Goal: Information Seeking & Learning: Learn about a topic

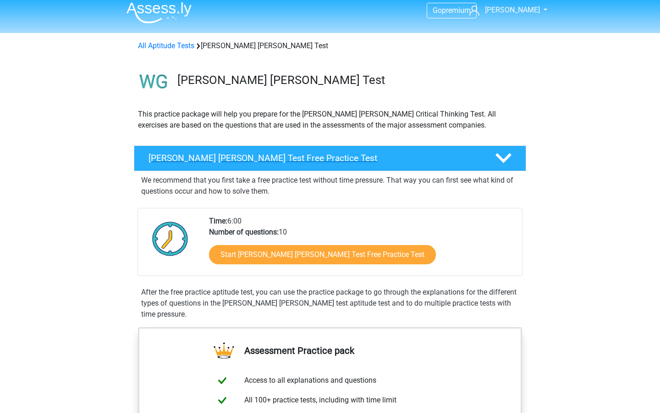
scroll to position [10, 0]
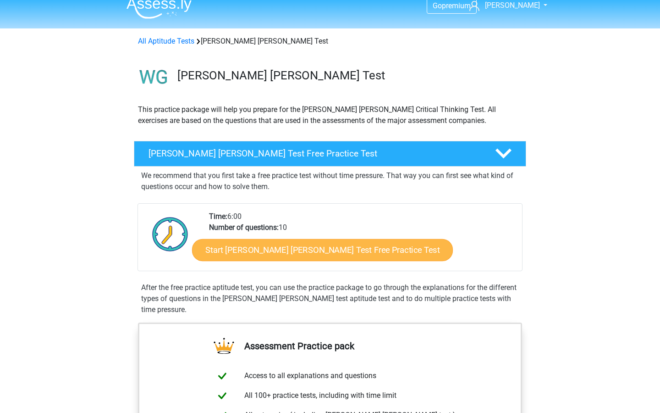
click at [332, 243] on link "Start Watson Glaser Test Free Practice Test" at bounding box center [322, 250] width 261 height 22
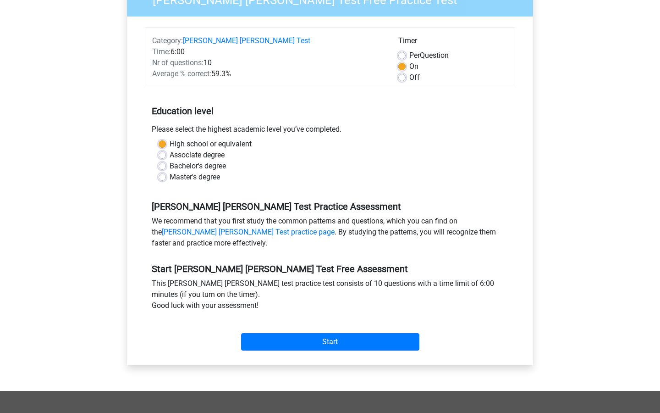
scroll to position [136, 0]
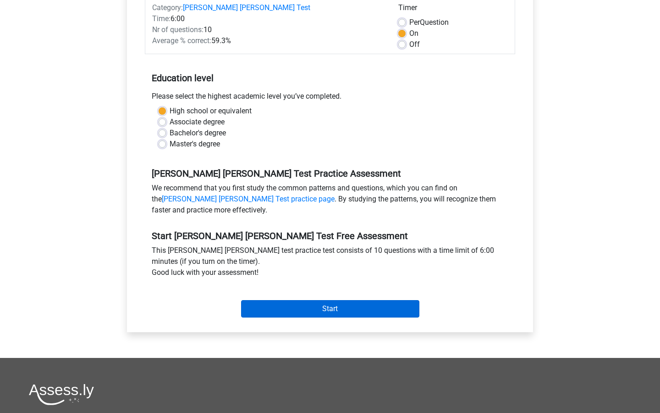
click at [331, 300] on input "Start" at bounding box center [330, 308] width 178 height 17
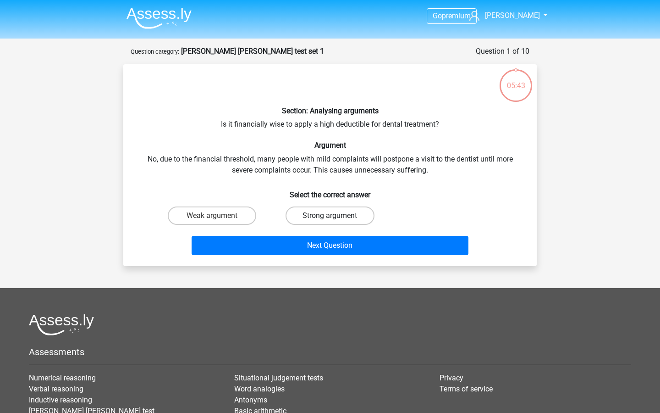
click at [316, 217] on label "Strong argument" at bounding box center [330, 215] width 88 height 18
click at [330, 217] on input "Strong argument" at bounding box center [333, 218] width 6 height 6
radio input "true"
click at [248, 123] on div "Section: Analysing arguments Is it financially wise to apply a high deductible …" at bounding box center [330, 165] width 406 height 187
click at [219, 218] on label "Weak argument" at bounding box center [212, 215] width 88 height 18
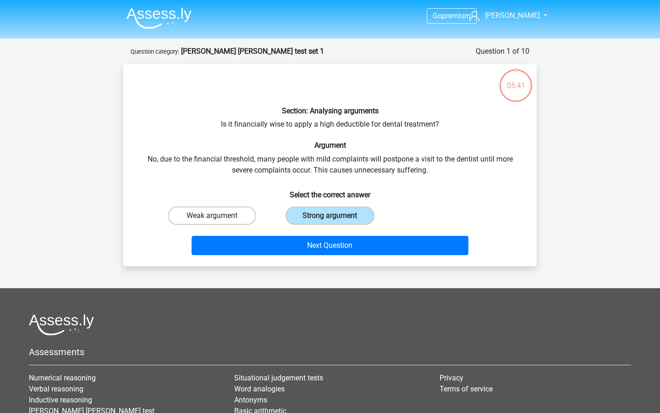
click at [218, 218] on input "Weak argument" at bounding box center [215, 218] width 6 height 6
radio input "true"
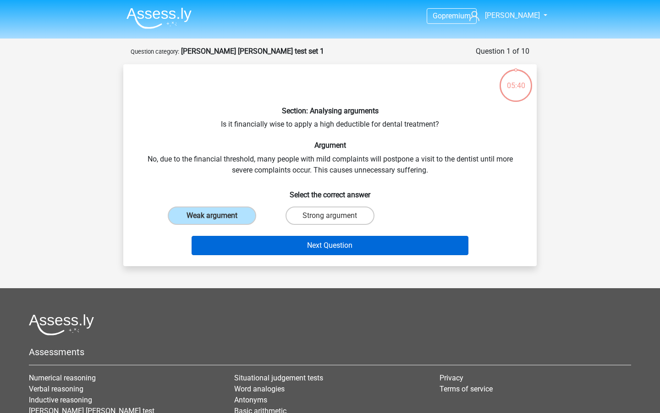
click at [285, 249] on button "Next Question" at bounding box center [330, 245] width 277 height 19
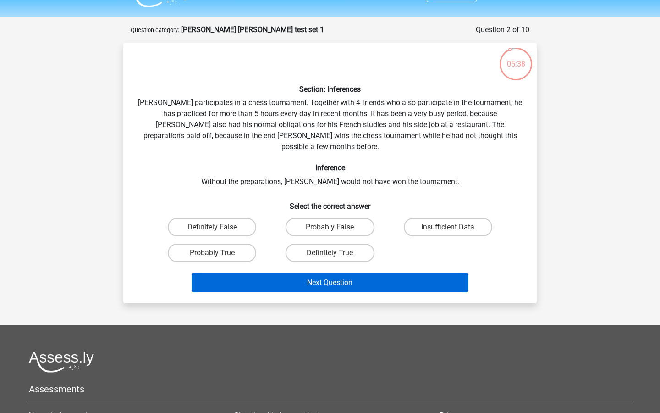
scroll to position [19, 0]
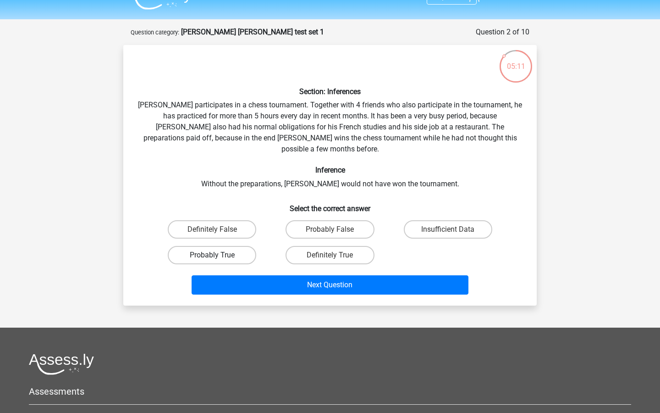
click at [224, 246] on label "Probably True" at bounding box center [212, 255] width 88 height 18
click at [218, 255] on input "Probably True" at bounding box center [215, 258] width 6 height 6
radio input "true"
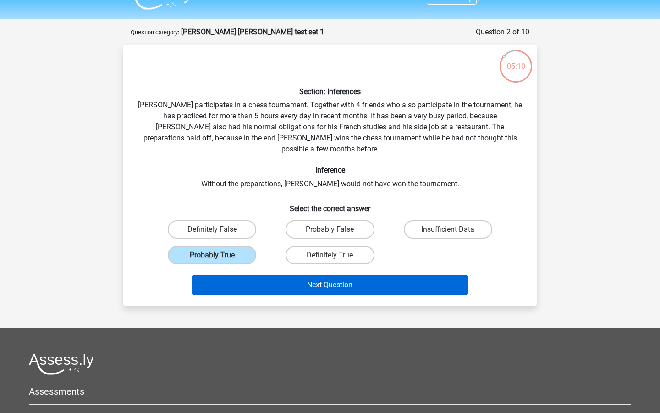
click at [280, 280] on button "Next Question" at bounding box center [330, 284] width 277 height 19
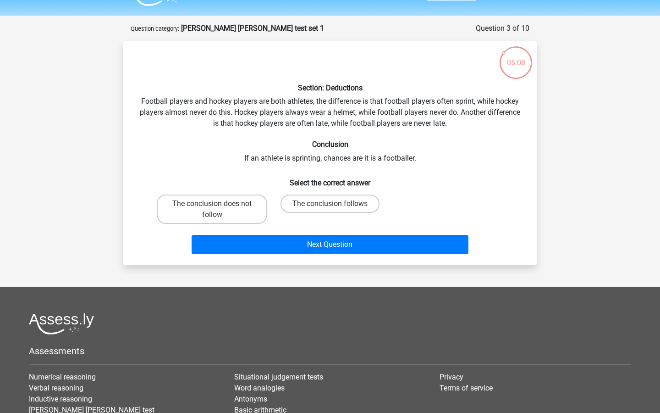
scroll to position [22, 0]
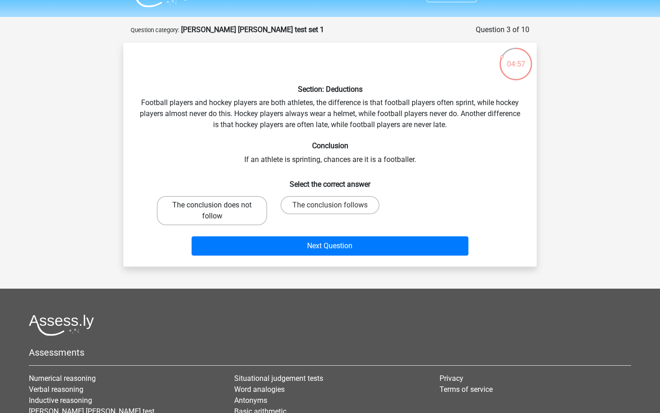
click at [237, 212] on label "The conclusion does not follow" at bounding box center [212, 210] width 110 height 29
click at [218, 211] on input "The conclusion does not follow" at bounding box center [215, 208] width 6 height 6
radio input "true"
click at [318, 207] on label "The conclusion follows" at bounding box center [330, 205] width 99 height 18
click at [330, 207] on input "The conclusion follows" at bounding box center [333, 208] width 6 height 6
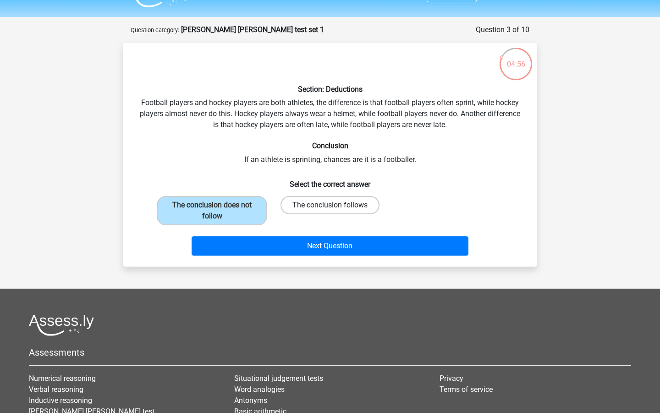
radio input "true"
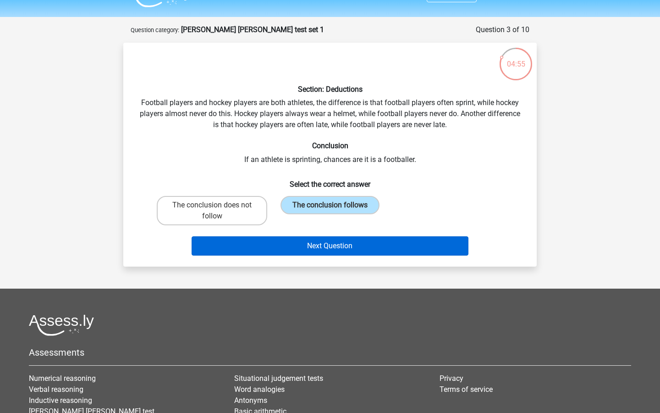
click at [318, 249] on button "Next Question" at bounding box center [330, 245] width 277 height 19
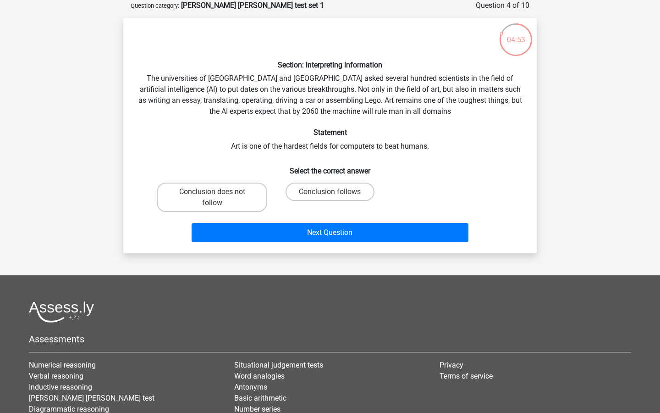
scroll to position [42, 0]
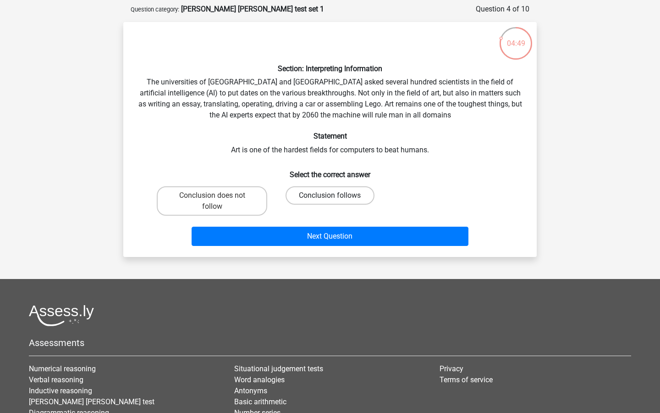
click at [342, 201] on label "Conclusion follows" at bounding box center [330, 195] width 88 height 18
click at [336, 201] on input "Conclusion follows" at bounding box center [333, 198] width 6 height 6
radio input "true"
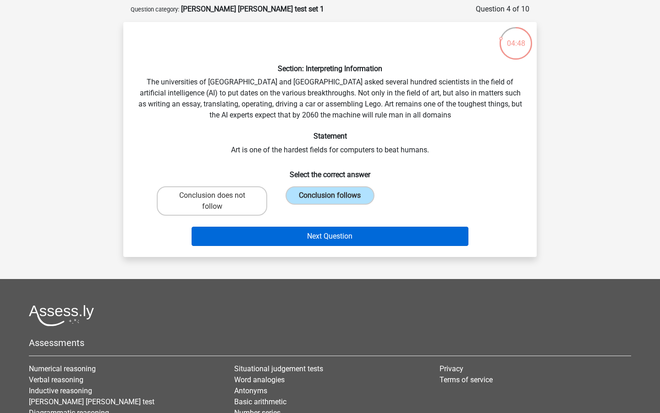
click at [345, 236] on button "Next Question" at bounding box center [330, 235] width 277 height 19
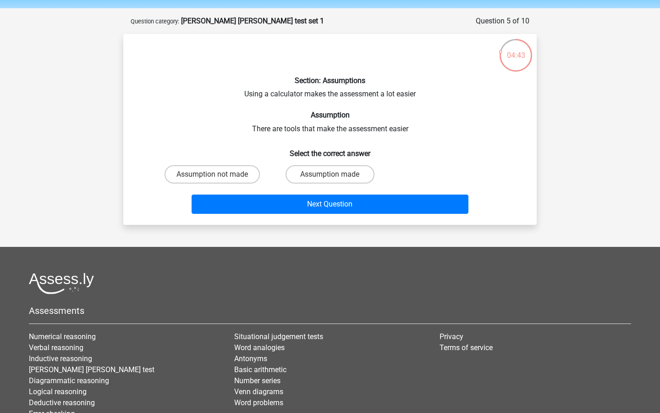
scroll to position [29, 0]
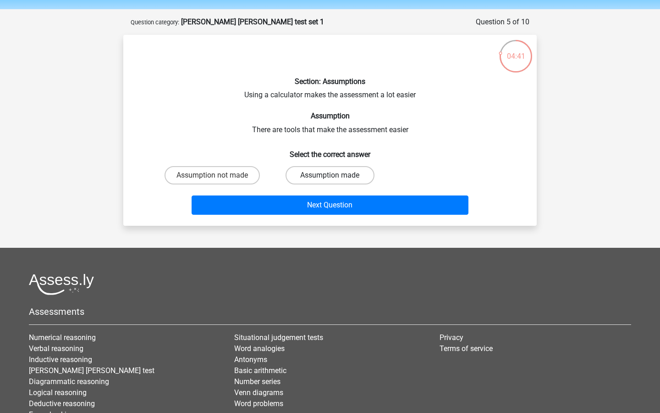
click at [323, 174] on label "Assumption made" at bounding box center [330, 175] width 88 height 18
click at [330, 175] on input "Assumption made" at bounding box center [333, 178] width 6 height 6
radio input "true"
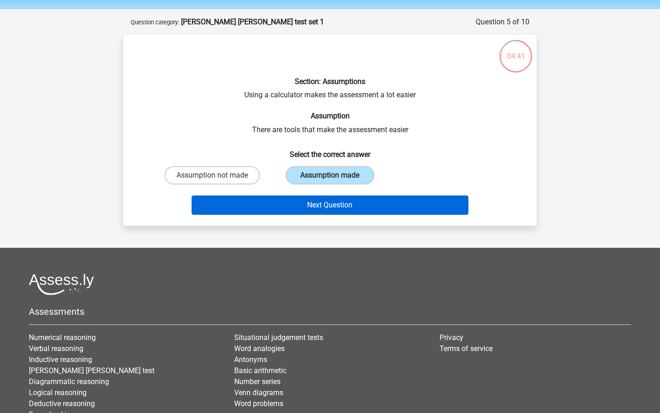
click at [323, 208] on button "Next Question" at bounding box center [330, 204] width 277 height 19
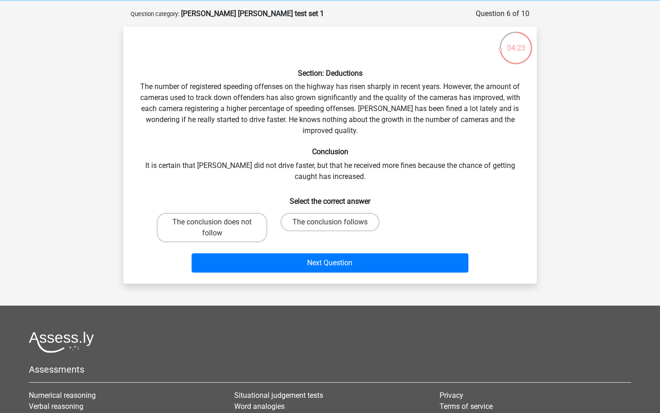
scroll to position [37, 0]
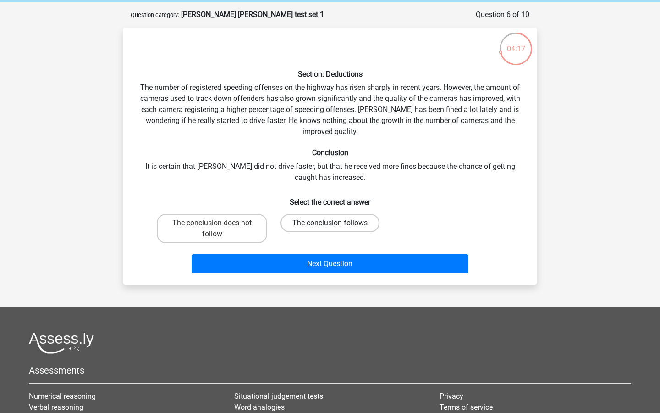
click at [311, 221] on label "The conclusion follows" at bounding box center [330, 223] width 99 height 18
click at [330, 223] on input "The conclusion follows" at bounding box center [333, 226] width 6 height 6
radio input "true"
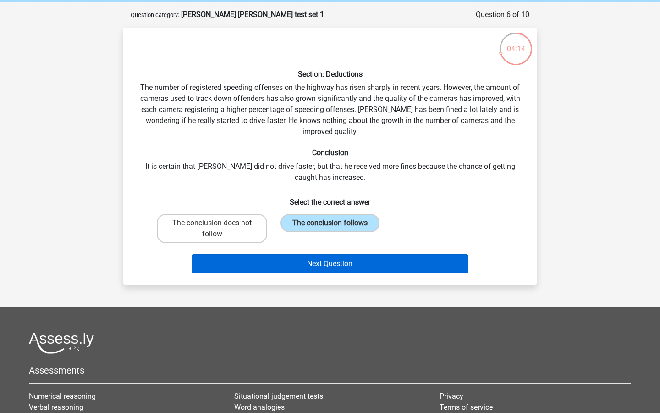
click at [305, 268] on button "Next Question" at bounding box center [330, 263] width 277 height 19
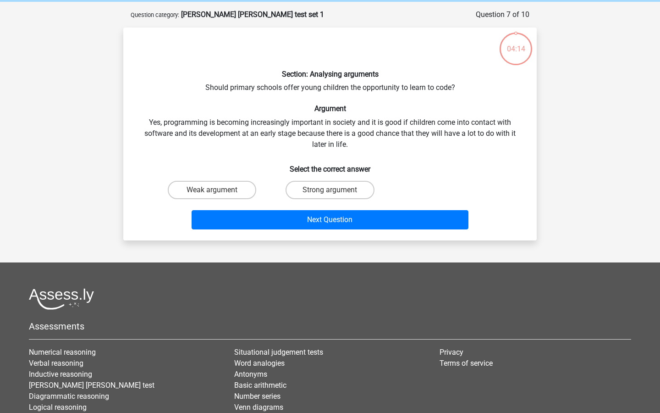
scroll to position [46, 0]
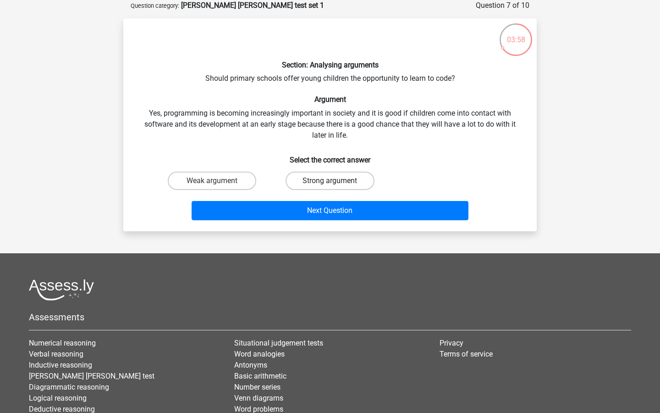
click at [305, 182] on label "Strong argument" at bounding box center [330, 180] width 88 height 18
click at [330, 182] on input "Strong argument" at bounding box center [333, 184] width 6 height 6
radio input "true"
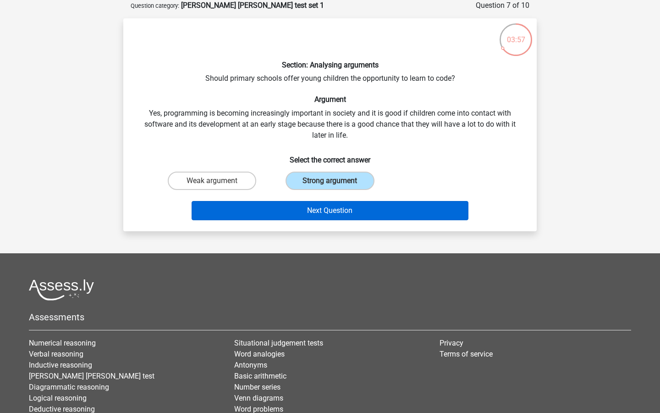
click at [303, 215] on button "Next Question" at bounding box center [330, 210] width 277 height 19
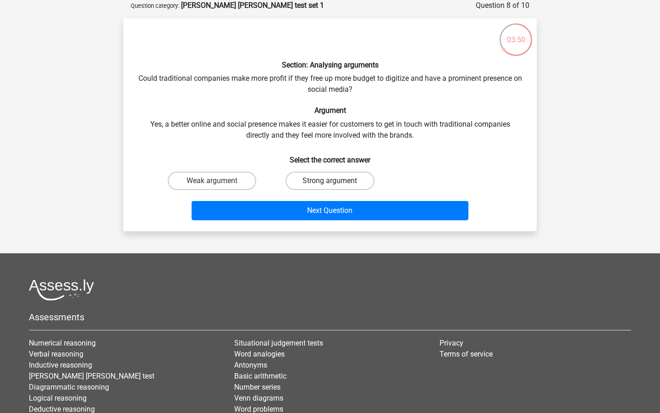
click at [316, 182] on label "Strong argument" at bounding box center [330, 180] width 88 height 18
click at [330, 182] on input "Strong argument" at bounding box center [333, 184] width 6 height 6
radio input "true"
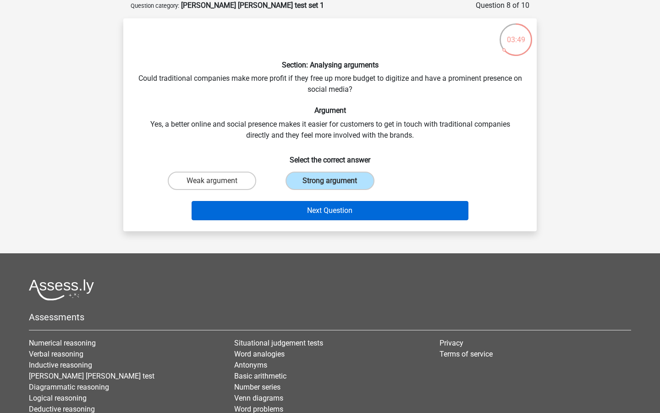
click at [316, 208] on button "Next Question" at bounding box center [330, 210] width 277 height 19
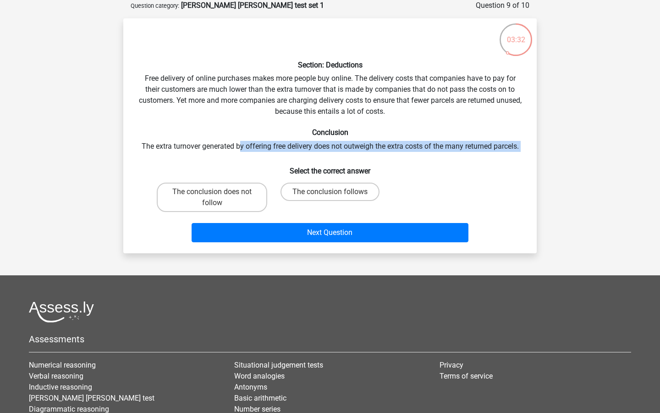
drag, startPoint x: 238, startPoint y: 144, endPoint x: 481, endPoint y: 163, distance: 244.2
click at [481, 163] on div "Section: Deductions Free delivery of online purchases makes more people buy onl…" at bounding box center [330, 136] width 406 height 220
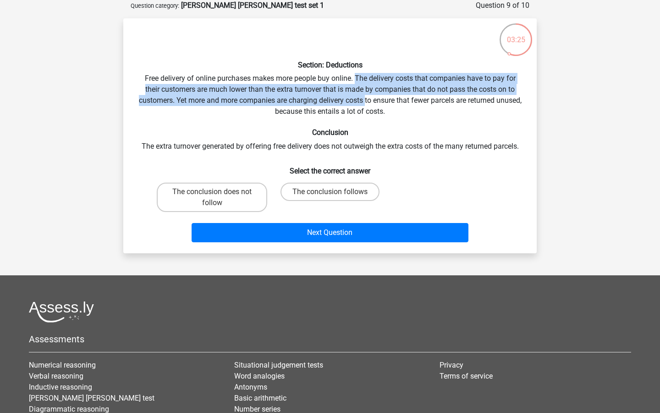
drag, startPoint x: 356, startPoint y: 76, endPoint x: 378, endPoint y: 104, distance: 35.6
click at [378, 104] on div "Section: Deductions Free delivery of online purchases makes more people buy onl…" at bounding box center [330, 136] width 406 height 220
click at [193, 86] on div "Section: Deductions Free delivery of online purchases makes more people buy onl…" at bounding box center [330, 136] width 406 height 220
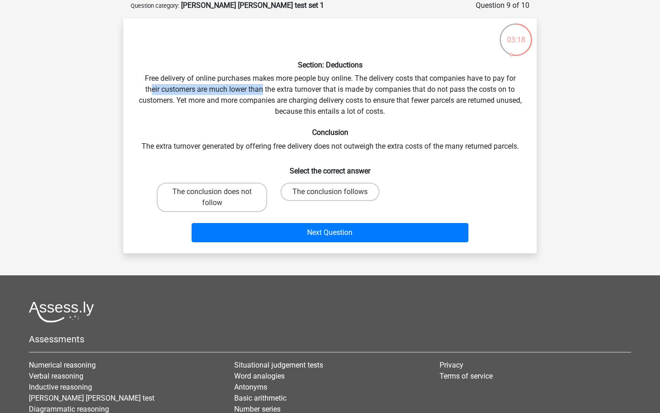
drag, startPoint x: 149, startPoint y: 87, endPoint x: 262, endPoint y: 88, distance: 113.2
click at [262, 88] on div "Section: Deductions Free delivery of online purchases makes more people buy onl…" at bounding box center [330, 136] width 406 height 220
click at [315, 187] on label "The conclusion follows" at bounding box center [330, 191] width 99 height 18
click at [330, 192] on input "The conclusion follows" at bounding box center [333, 195] width 6 height 6
radio input "true"
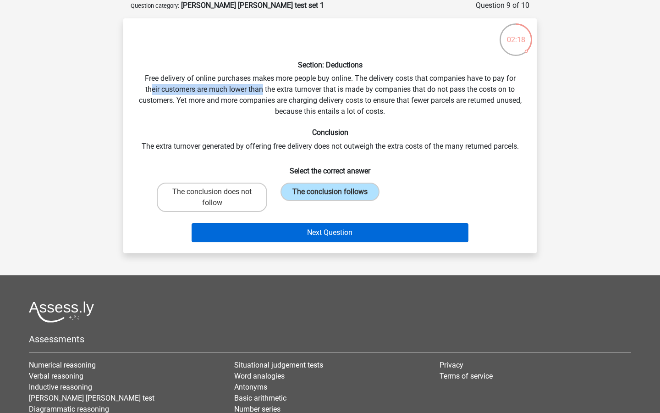
click at [314, 236] on button "Next Question" at bounding box center [330, 232] width 277 height 19
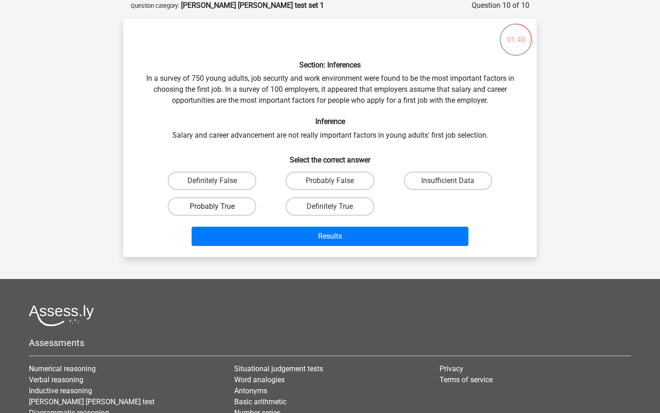
click at [225, 206] on label "Probably True" at bounding box center [212, 206] width 88 height 18
click at [218, 206] on input "Probably True" at bounding box center [215, 209] width 6 height 6
radio input "true"
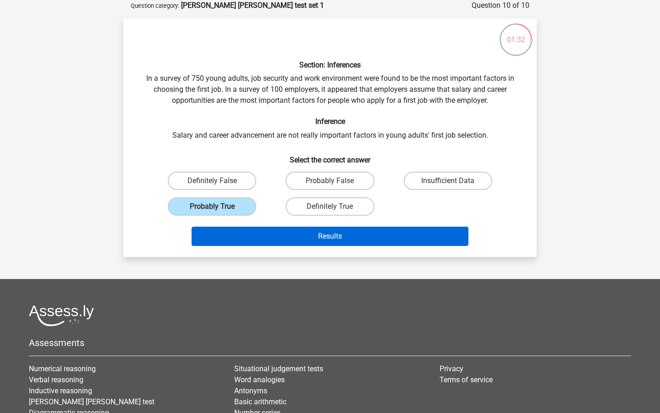
click at [263, 244] on button "Results" at bounding box center [330, 235] width 277 height 19
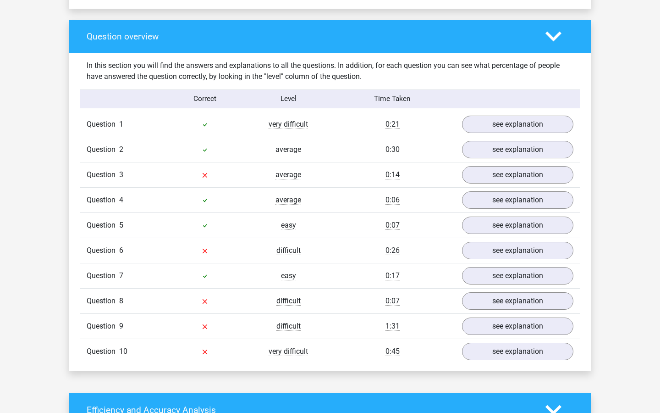
scroll to position [666, 0]
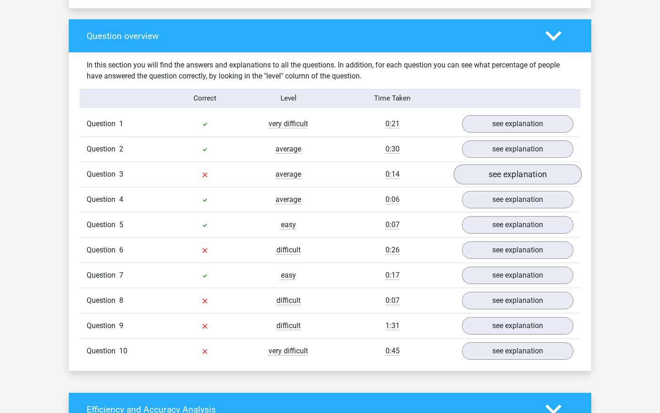
click at [486, 165] on link "see explanation" at bounding box center [518, 174] width 128 height 20
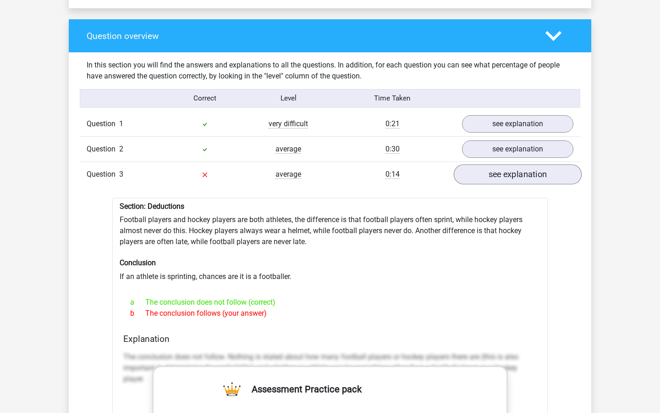
scroll to position [669, 0]
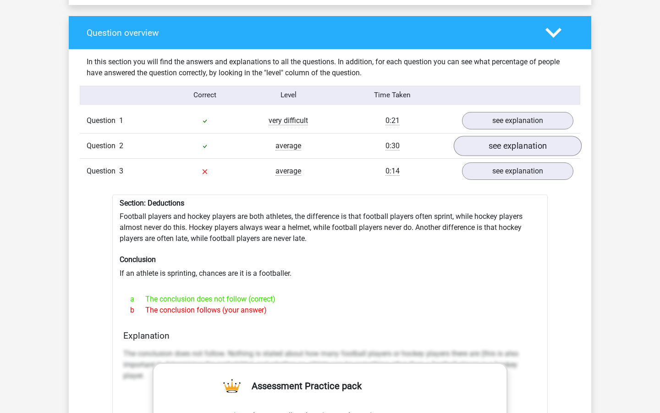
click at [500, 136] on link "see explanation" at bounding box center [518, 146] width 128 height 20
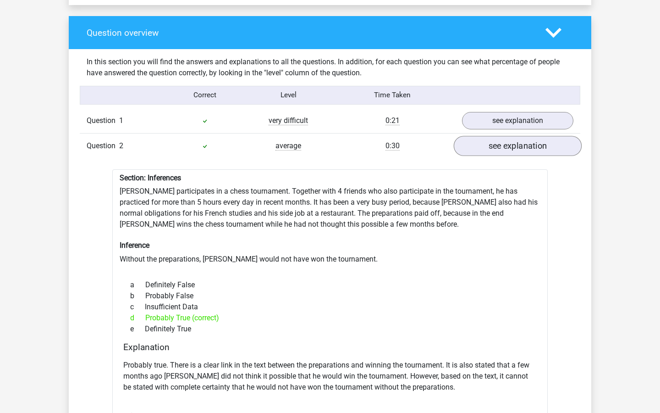
click at [496, 136] on link "see explanation" at bounding box center [518, 146] width 128 height 20
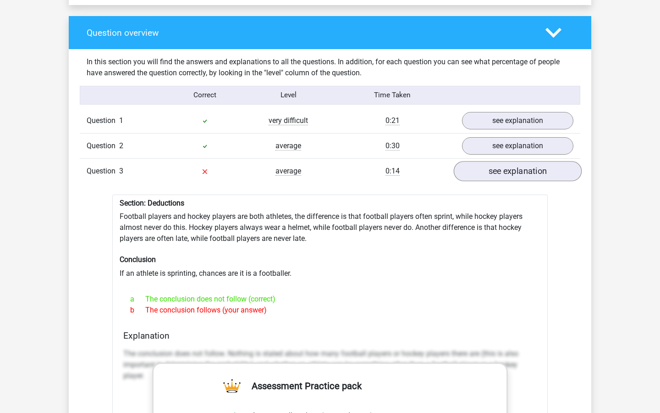
click at [497, 166] on link "see explanation" at bounding box center [518, 171] width 128 height 20
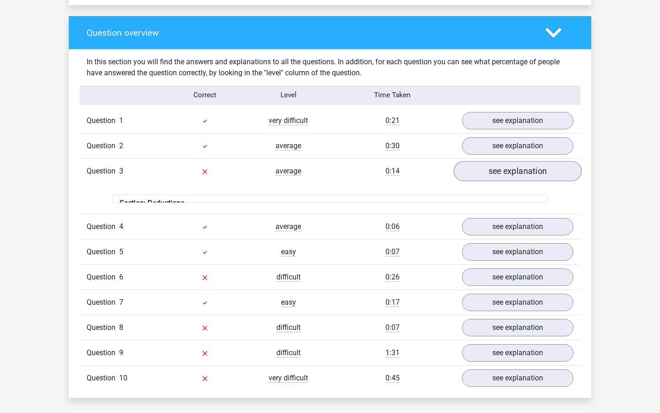
click at [497, 166] on link "see explanation" at bounding box center [518, 171] width 128 height 20
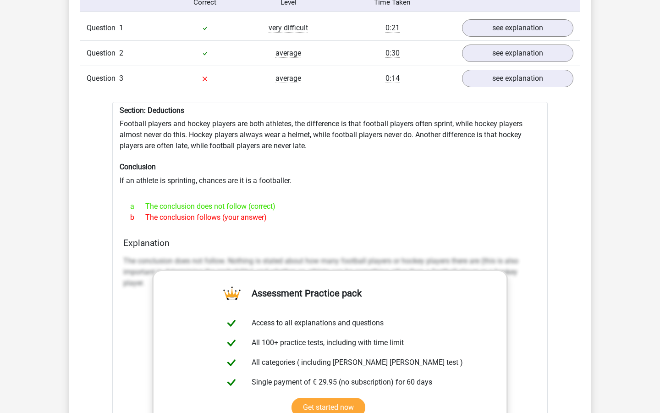
scroll to position [814, 0]
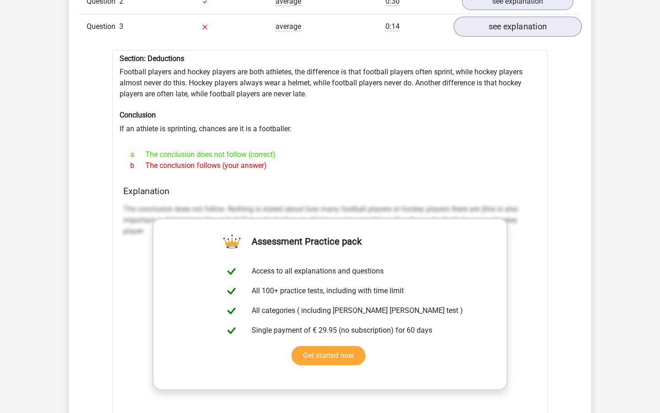
click at [485, 20] on link "see explanation" at bounding box center [518, 27] width 128 height 20
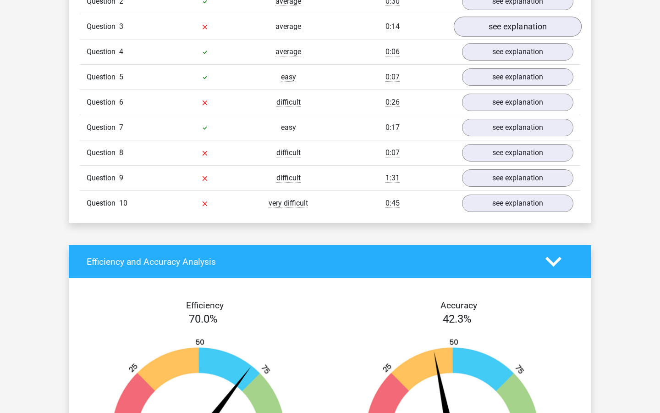
click at [484, 22] on link "see explanation" at bounding box center [518, 27] width 128 height 20
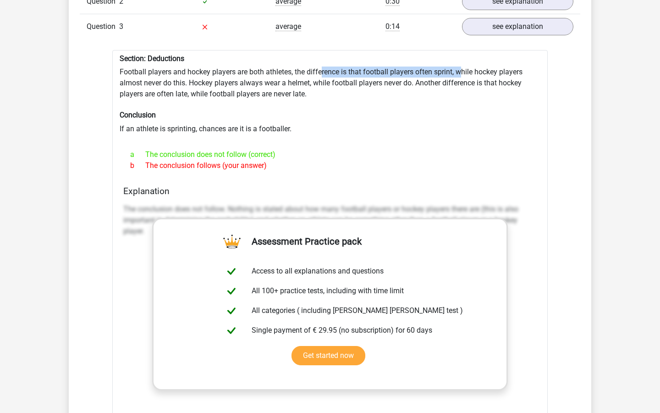
drag, startPoint x: 321, startPoint y: 66, endPoint x: 463, endPoint y: 68, distance: 142.1
click at [463, 68] on div "Section: Deductions Football players and hockey players are both athletes, the …" at bounding box center [330, 283] width 436 height 467
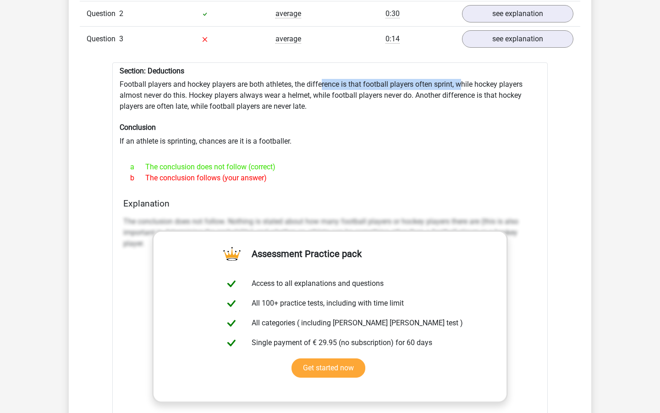
scroll to position [796, 0]
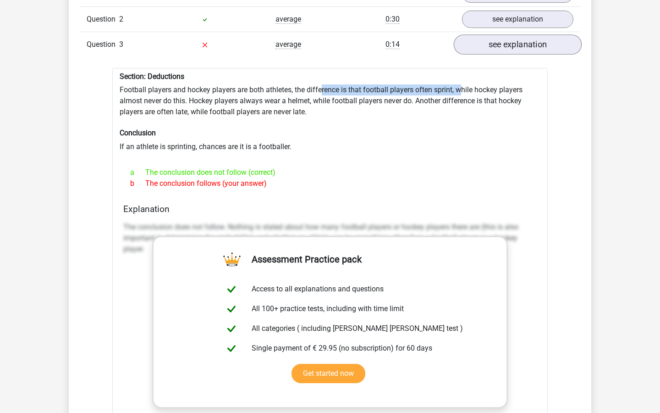
click at [519, 42] on link "see explanation" at bounding box center [518, 44] width 128 height 20
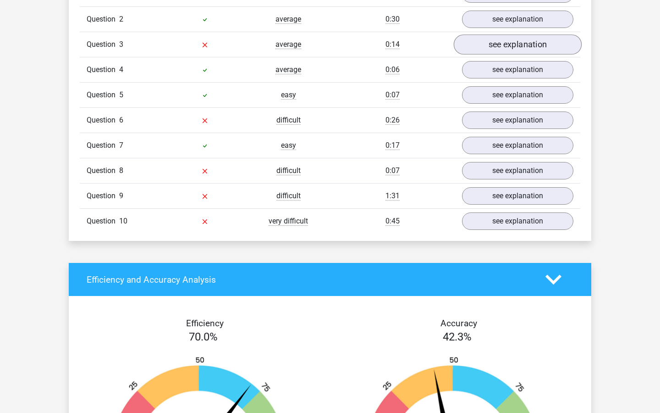
click at [518, 43] on link "see explanation" at bounding box center [518, 44] width 128 height 20
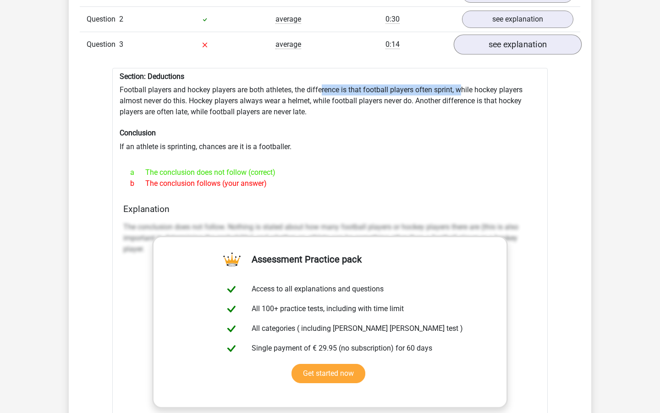
click at [518, 43] on link "see explanation" at bounding box center [518, 44] width 128 height 20
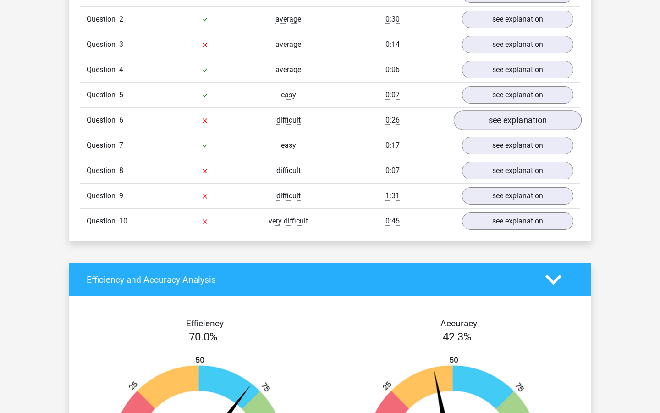
click at [508, 118] on link "see explanation" at bounding box center [518, 120] width 128 height 20
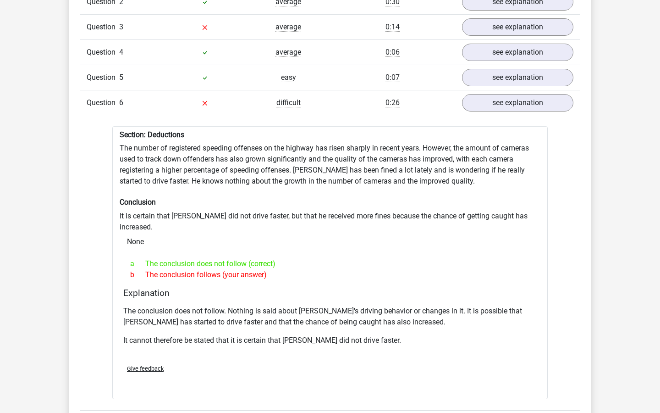
scroll to position [814, 0]
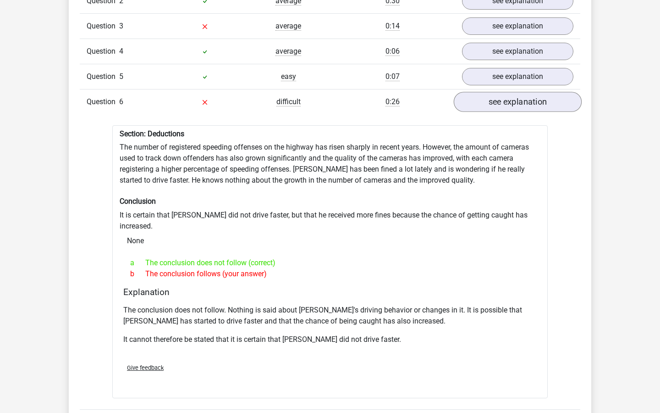
click at [515, 99] on link "see explanation" at bounding box center [518, 102] width 128 height 20
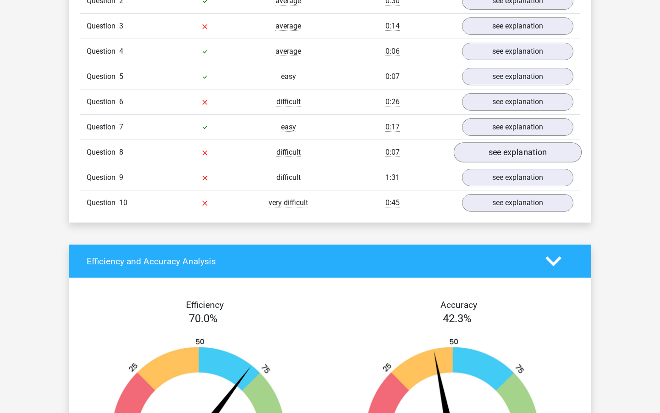
click at [513, 145] on link "see explanation" at bounding box center [518, 152] width 128 height 20
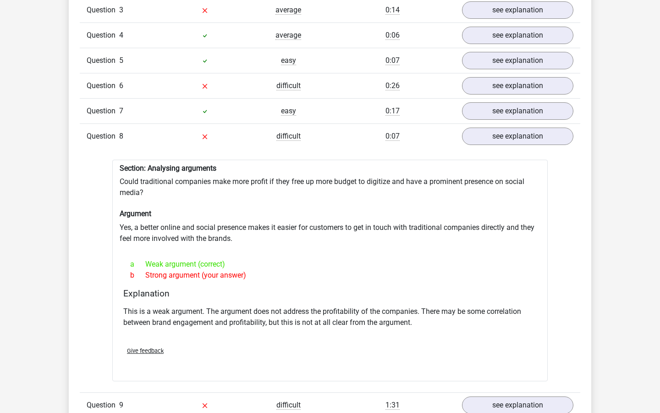
scroll to position [827, 0]
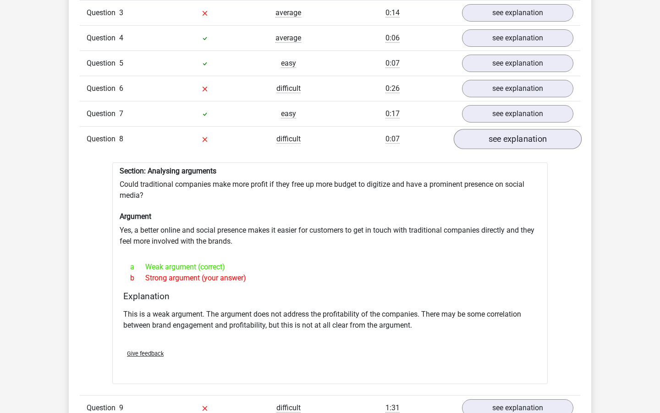
click at [516, 132] on link "see explanation" at bounding box center [518, 139] width 128 height 20
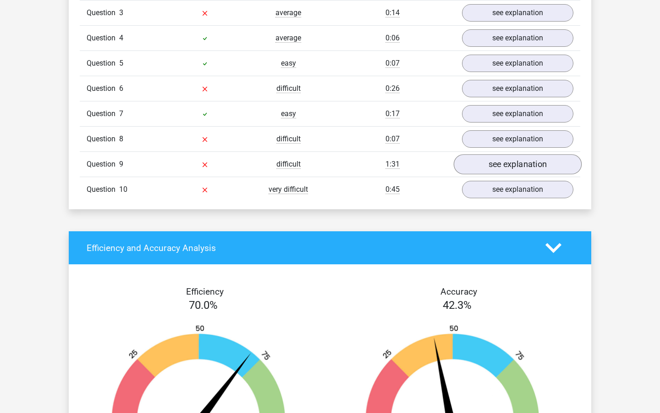
click at [515, 163] on link "see explanation" at bounding box center [518, 164] width 128 height 20
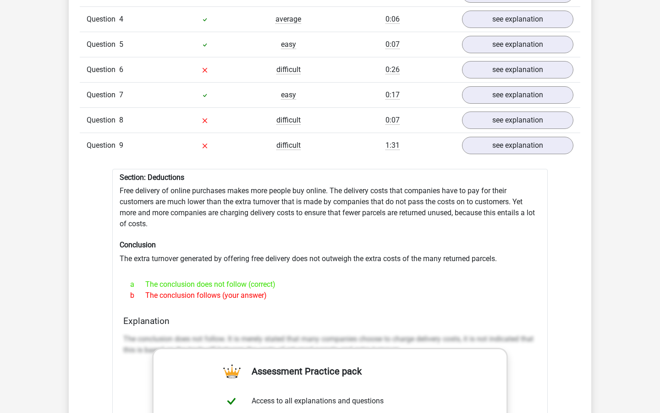
scroll to position [847, 0]
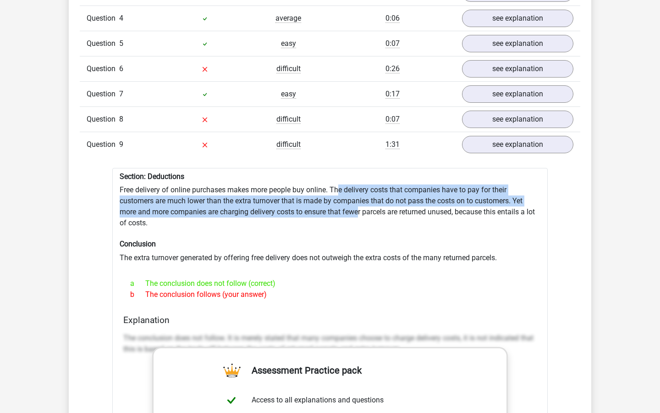
drag, startPoint x: 338, startPoint y: 182, endPoint x: 361, endPoint y: 199, distance: 29.1
click at [361, 199] on div "Section: Deductions Free delivery of online purchases makes more people buy onl…" at bounding box center [330, 407] width 436 height 478
click at [516, 137] on link "see explanation" at bounding box center [518, 144] width 128 height 20
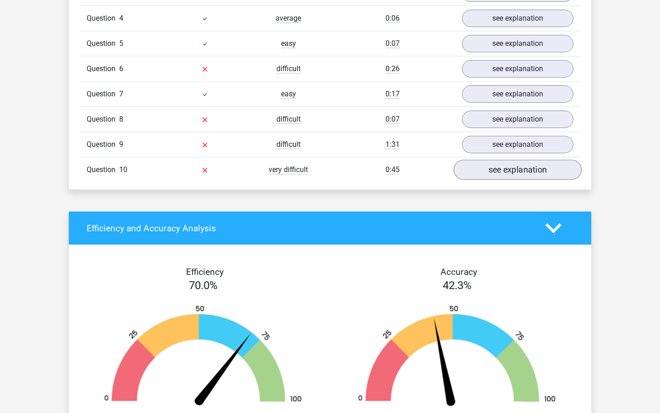
click at [508, 160] on link "see explanation" at bounding box center [518, 170] width 128 height 20
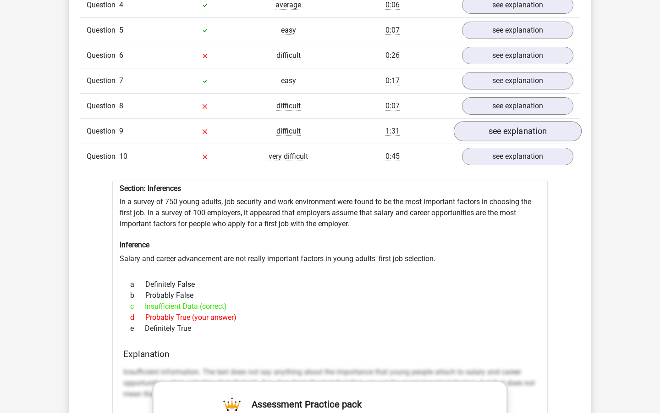
scroll to position [861, 0]
click at [525, 147] on link "see explanation" at bounding box center [518, 155] width 128 height 20
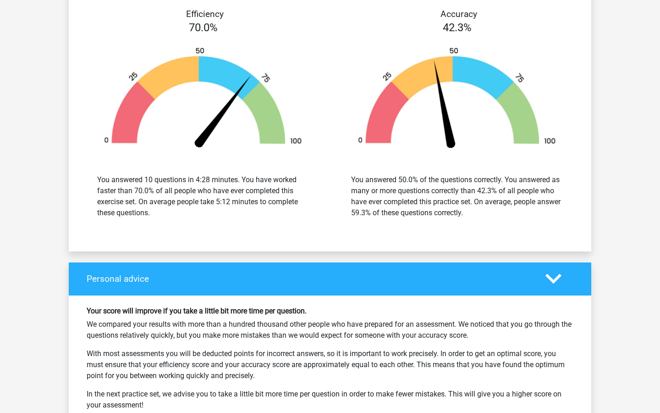
scroll to position [1013, 0]
